Goal: Task Accomplishment & Management: Use online tool/utility

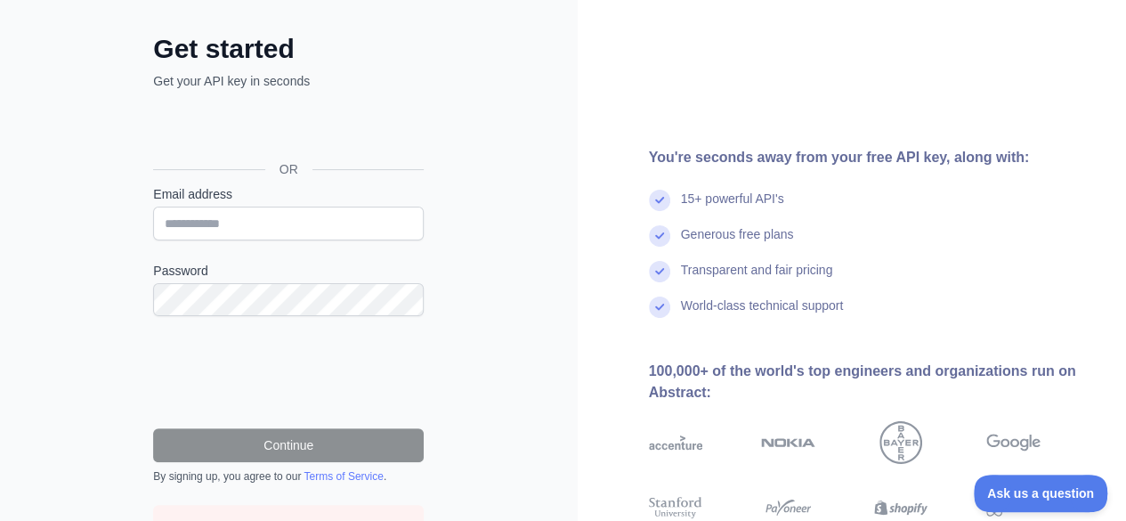
scroll to position [82, 0]
click at [208, 220] on input "Email address" at bounding box center [288, 223] width 271 height 34
type input "**********"
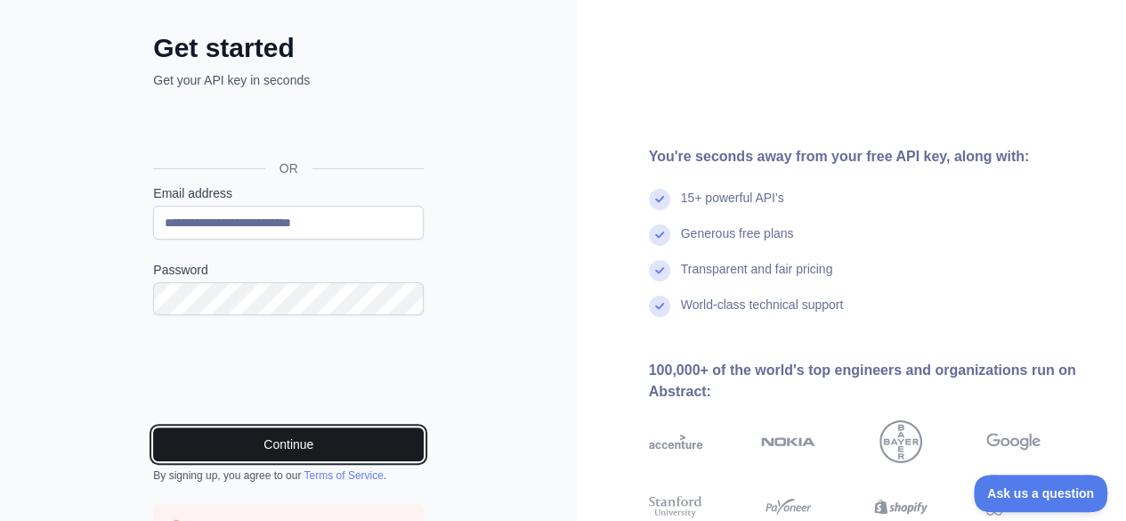
click at [292, 440] on button "Continue" at bounding box center [288, 444] width 271 height 34
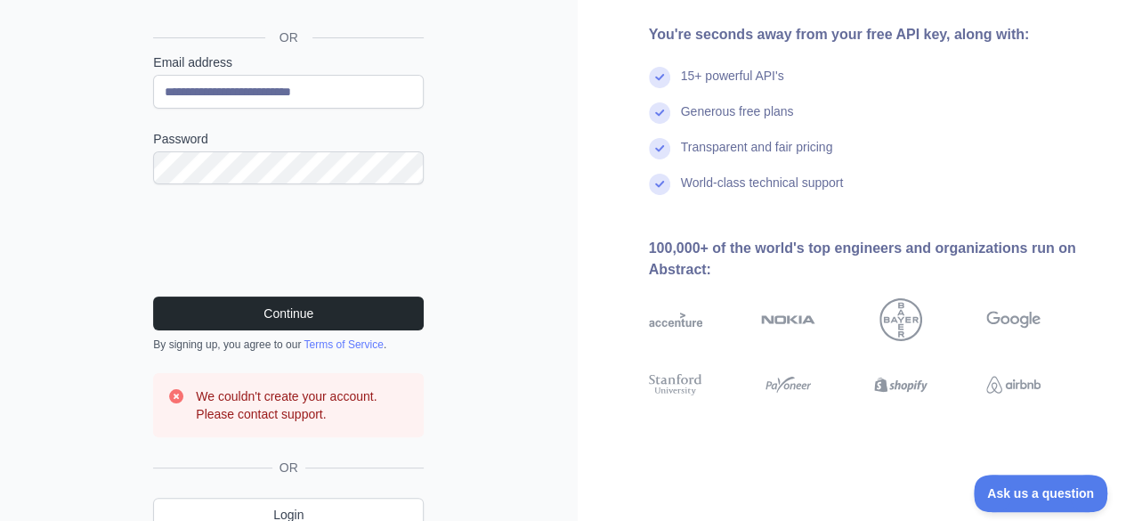
scroll to position [237, 0]
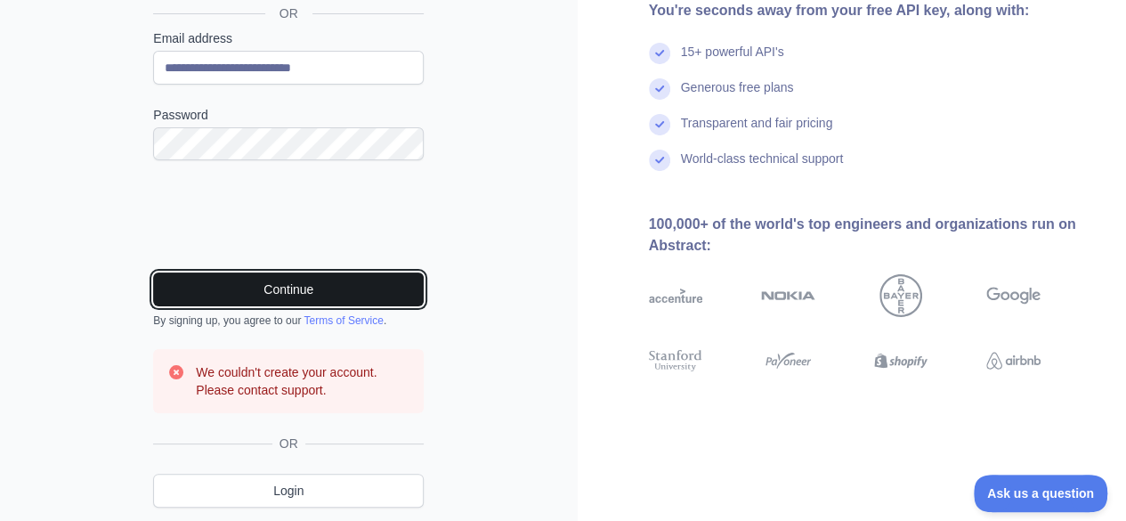
click at [332, 279] on button "Continue" at bounding box center [288, 289] width 271 height 34
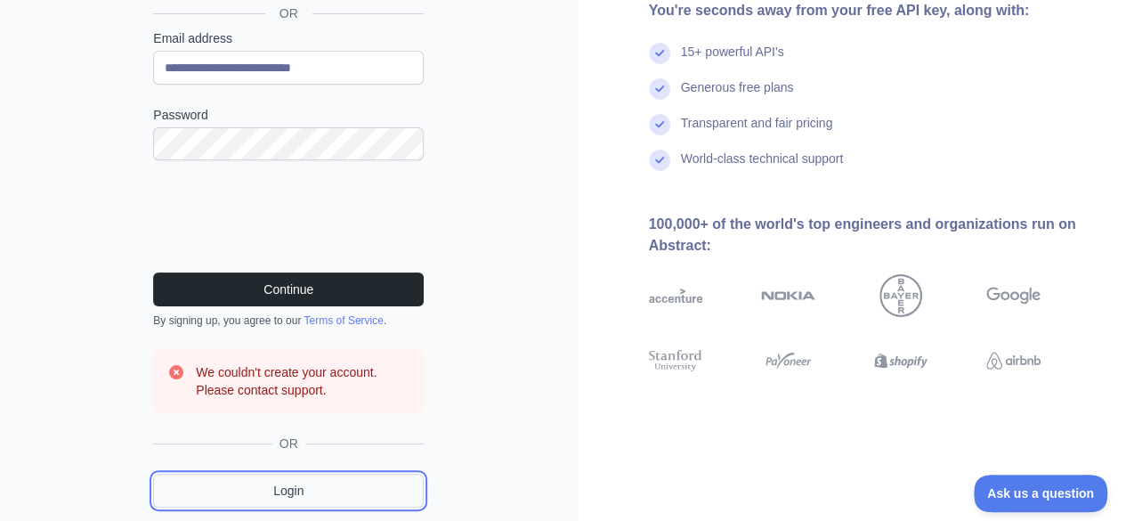
click at [287, 494] on link "Login" at bounding box center [288, 491] width 271 height 34
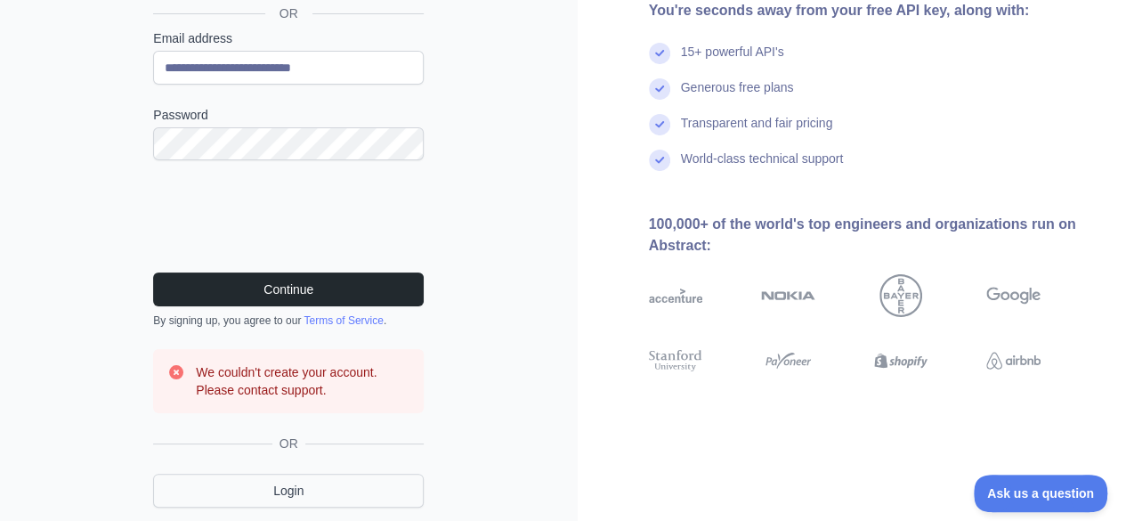
scroll to position [155, 0]
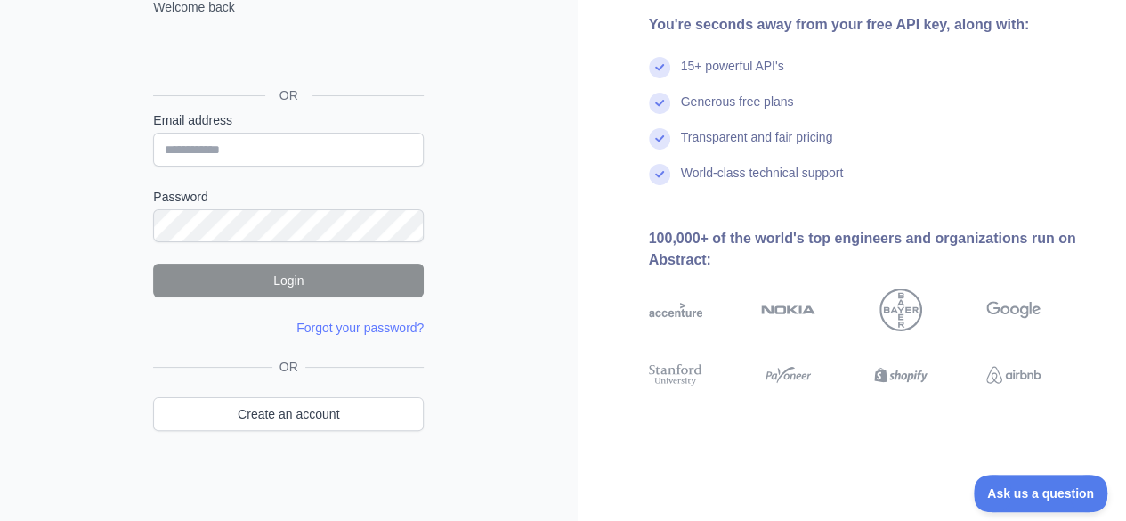
drag, startPoint x: 1115, startPoint y: 301, endPoint x: 1132, endPoint y: 323, distance: 27.9
click at [1125, 323] on html "Login Welcome back OR Email address Password Login Forgot your password? Please…" at bounding box center [563, 105] width 1126 height 521
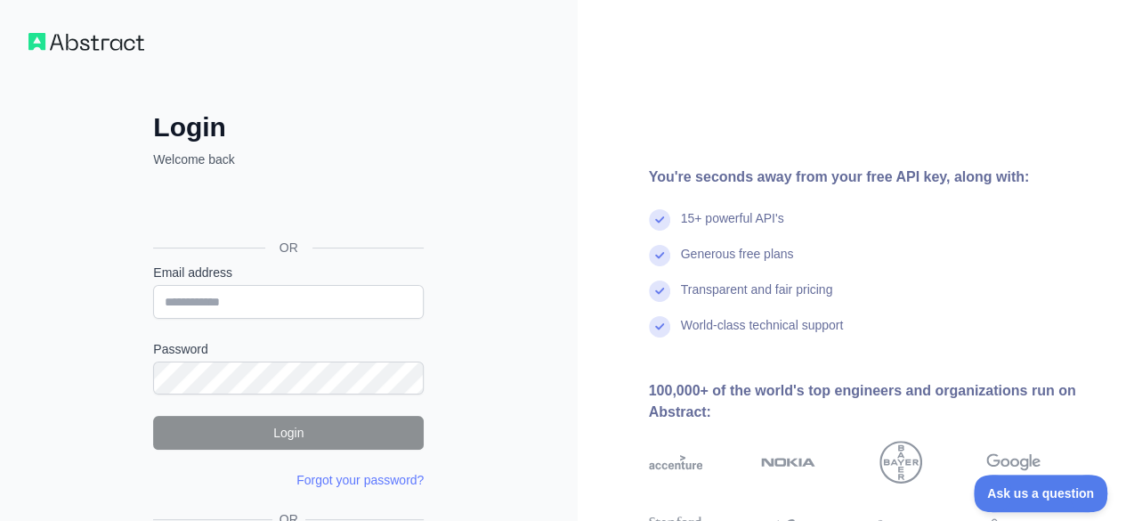
scroll to position [0, 0]
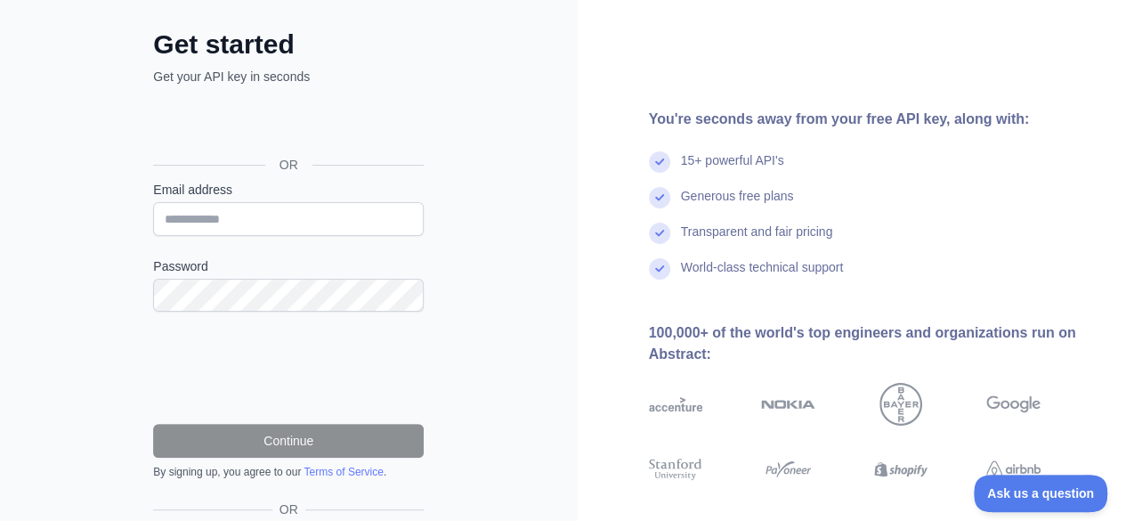
scroll to position [68, 0]
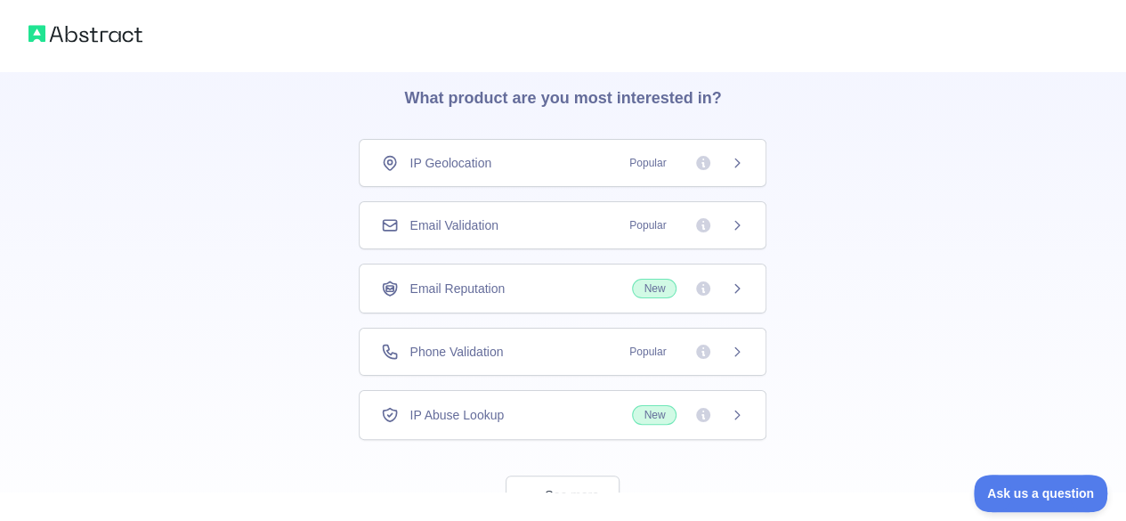
scroll to position [128, 0]
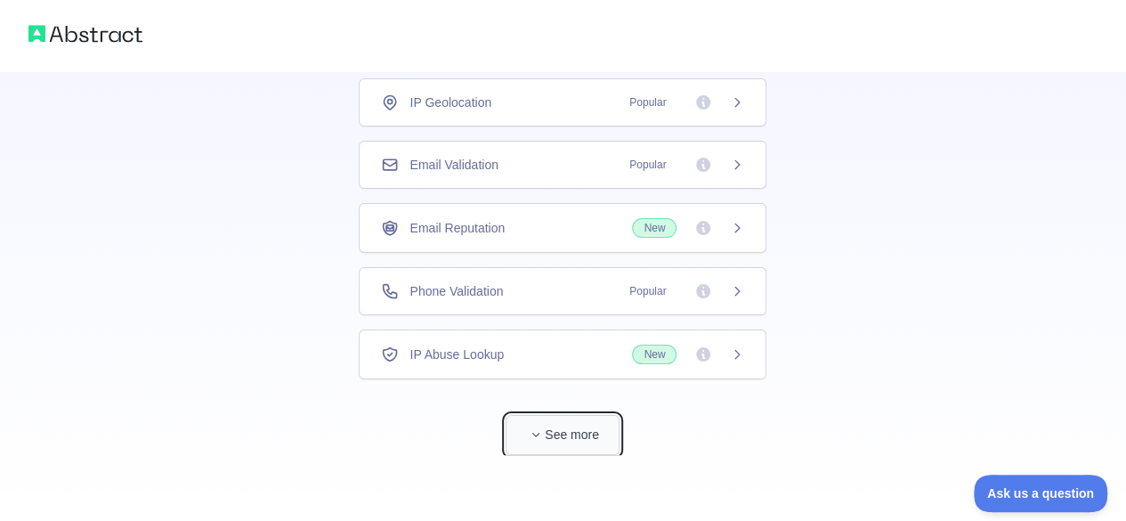
click at [564, 439] on button "See more" at bounding box center [563, 435] width 114 height 40
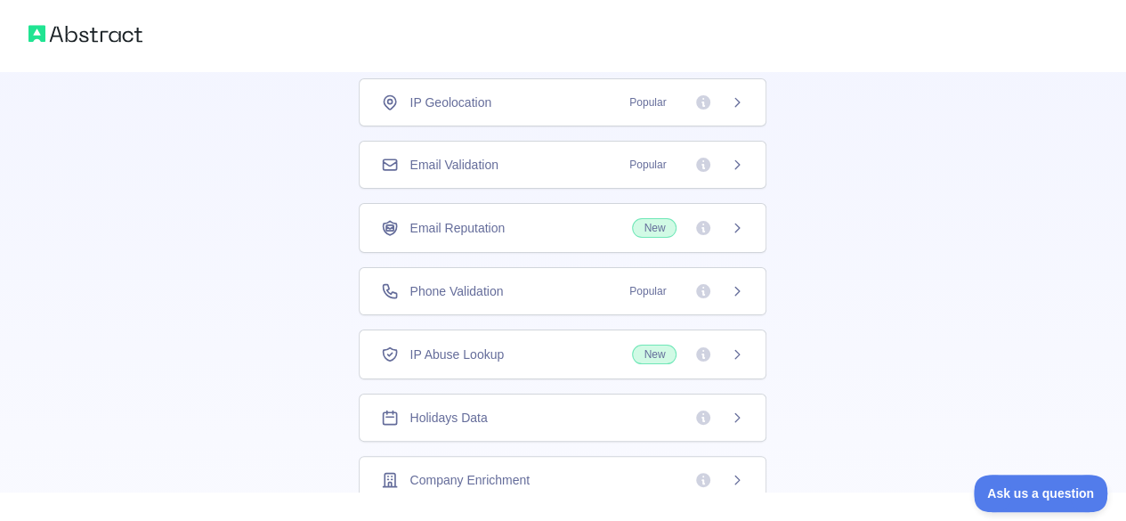
click at [730, 163] on icon at bounding box center [737, 165] width 14 height 14
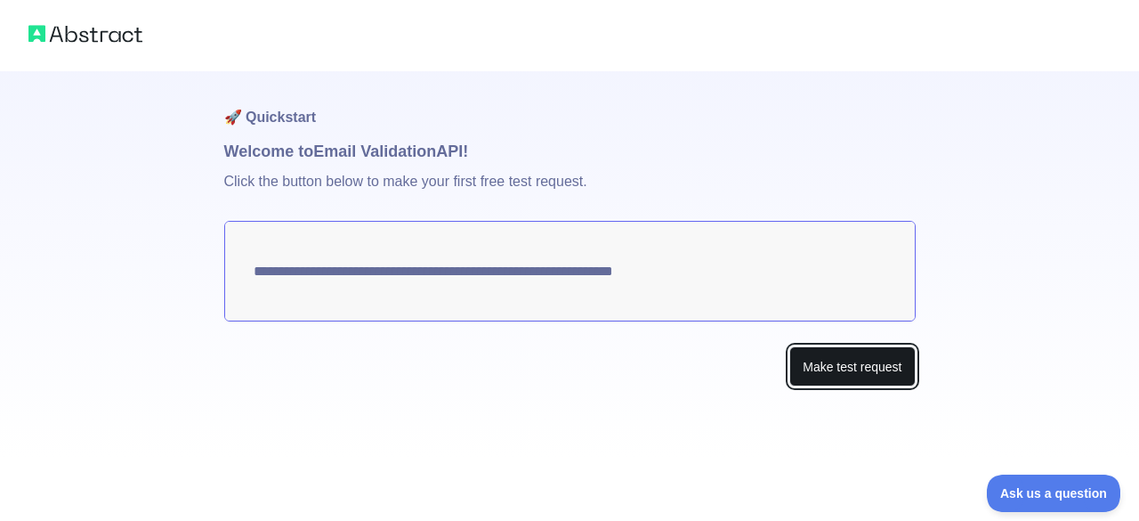
click at [819, 368] on button "Make test request" at bounding box center [853, 366] width 126 height 40
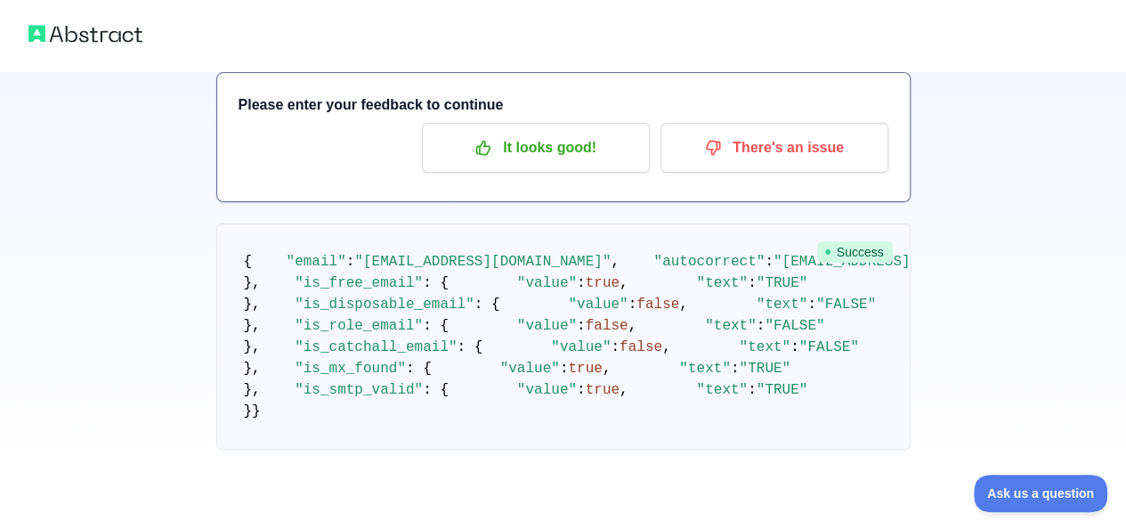
scroll to position [79, 0]
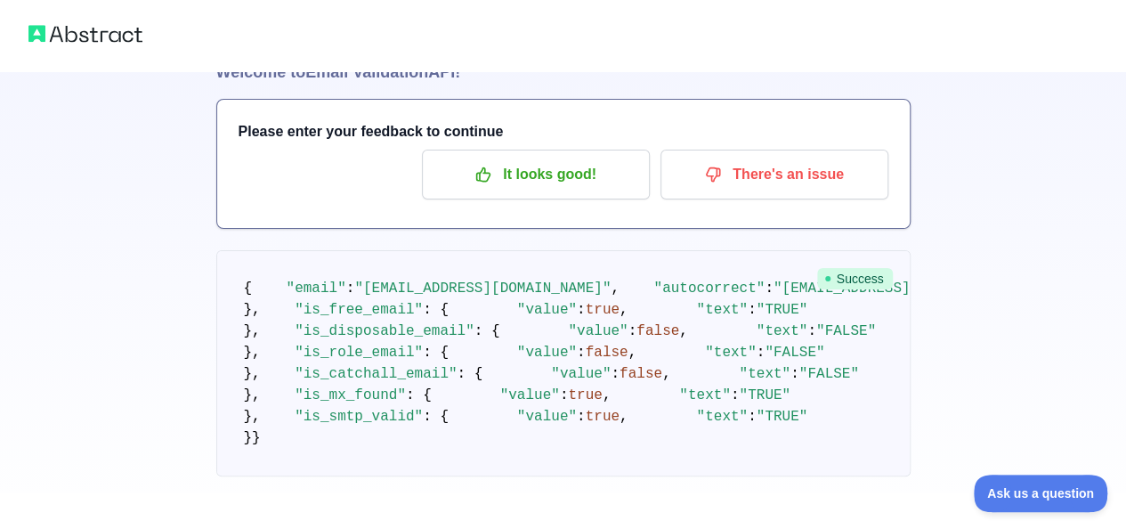
click at [1048, 182] on div "🚀 Quickstart Welcome to Email Validation API! Please enter your feedback to con…" at bounding box center [563, 234] width 1126 height 627
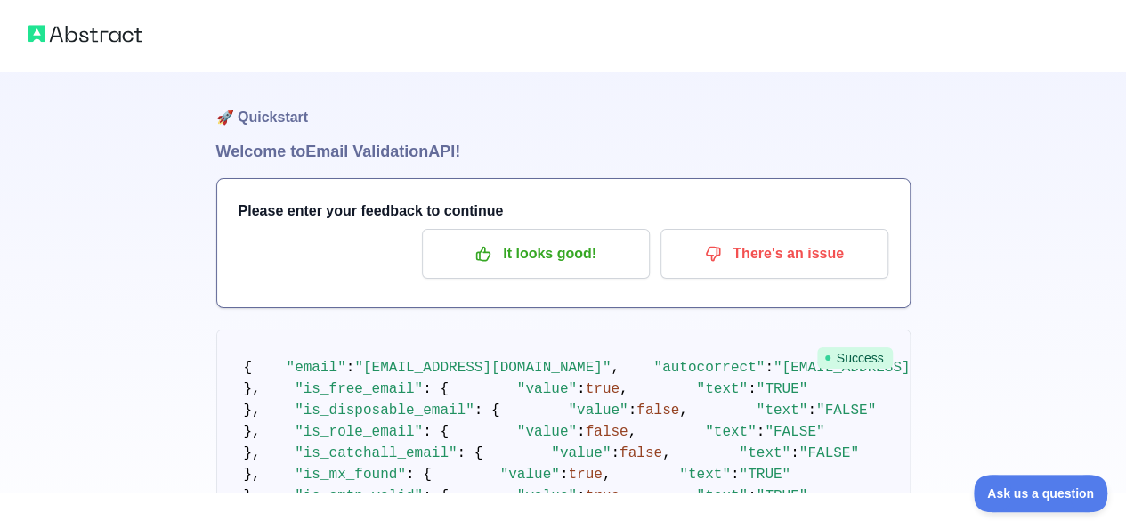
scroll to position [36, 0]
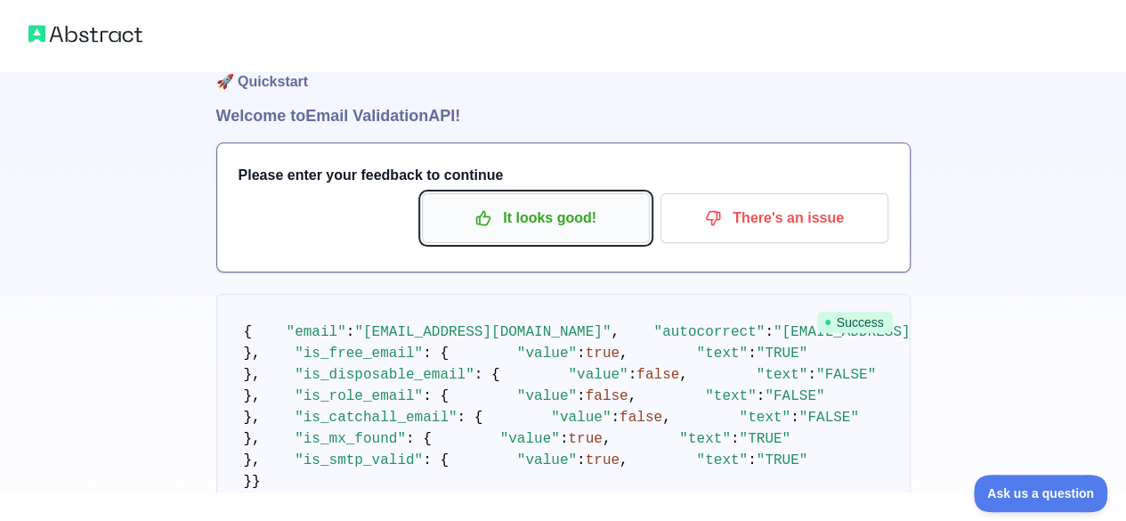
click at [530, 227] on p "It looks good!" at bounding box center [535, 218] width 201 height 30
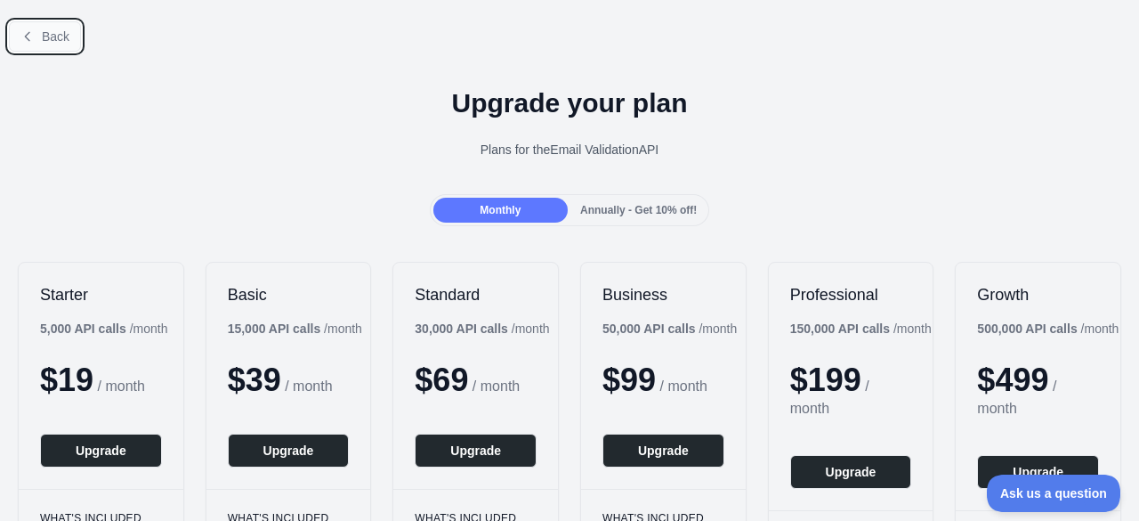
click at [39, 36] on button "Back" at bounding box center [45, 36] width 72 height 30
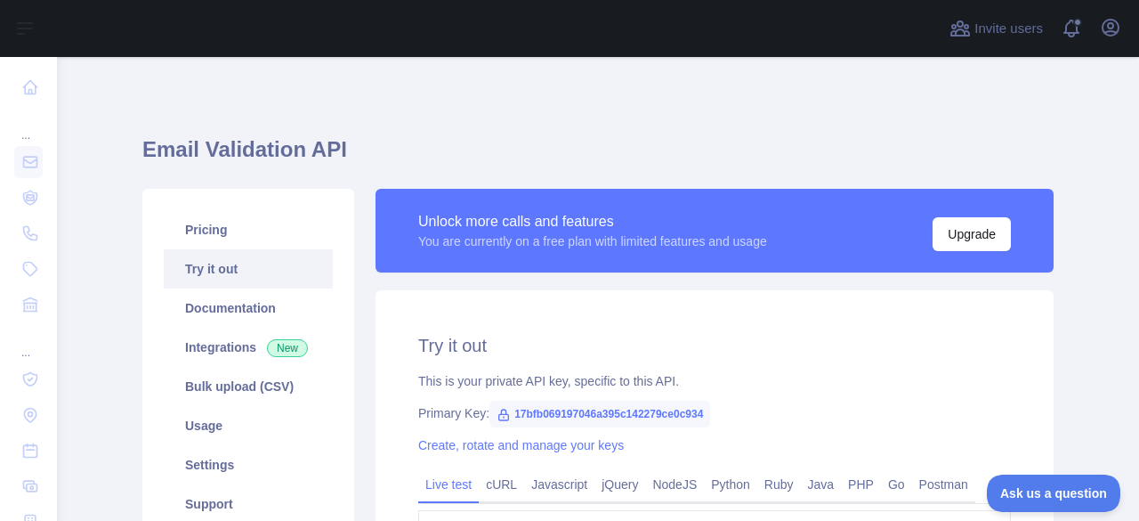
click at [674, 412] on span "17bfb069197046a395c142279ce0c934" at bounding box center [600, 414] width 221 height 27
copy div "Primary Key: 17bfb069197046a395c142279ce0c934"
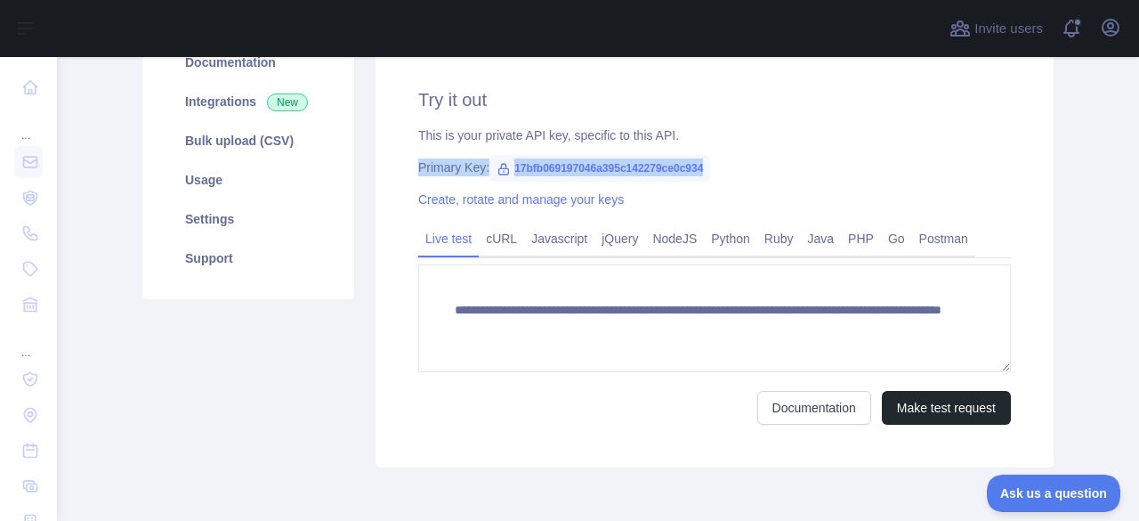
scroll to position [258, 0]
